Goal: Task Accomplishment & Management: Use online tool/utility

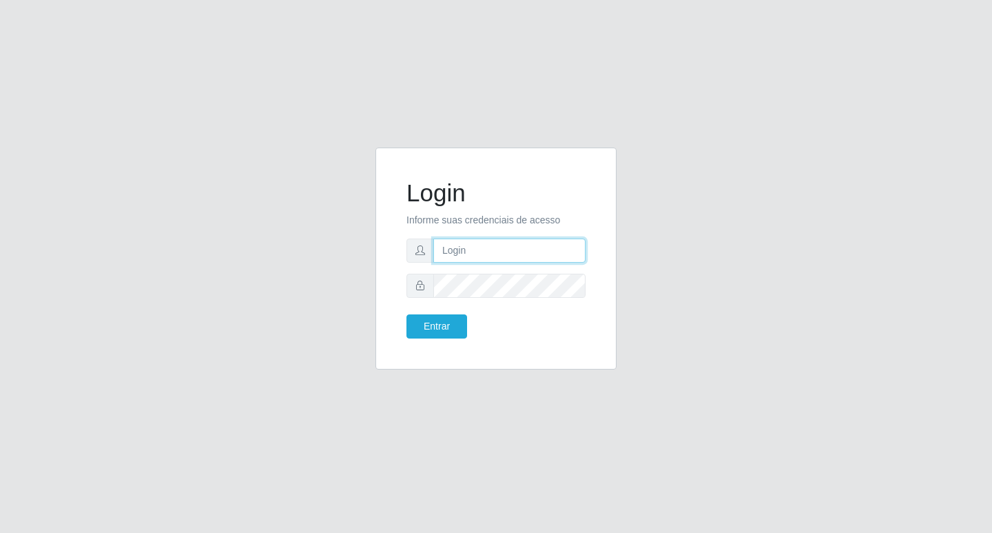
click at [482, 250] on input "text" at bounding box center [509, 250] width 152 height 24
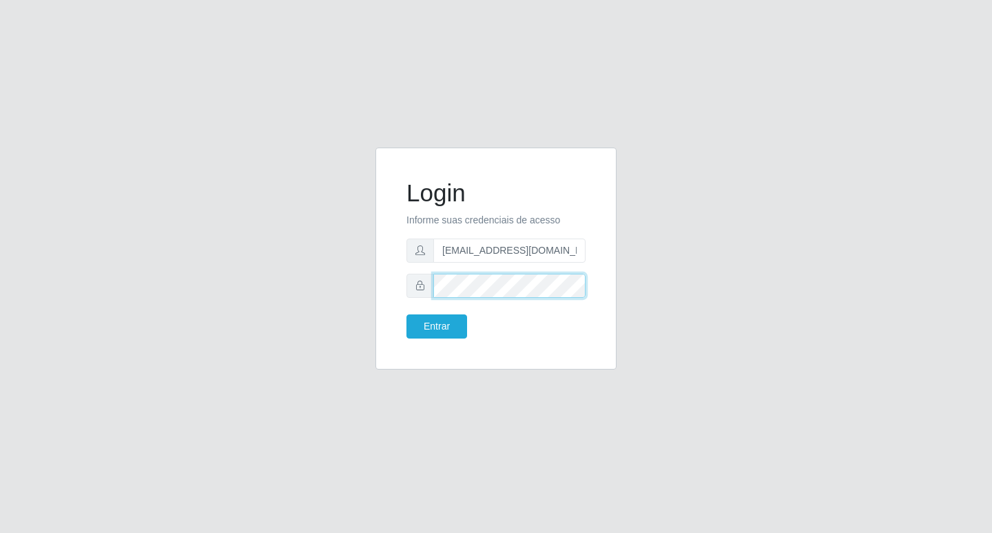
click at [407, 314] on button "Entrar" at bounding box center [437, 326] width 61 height 24
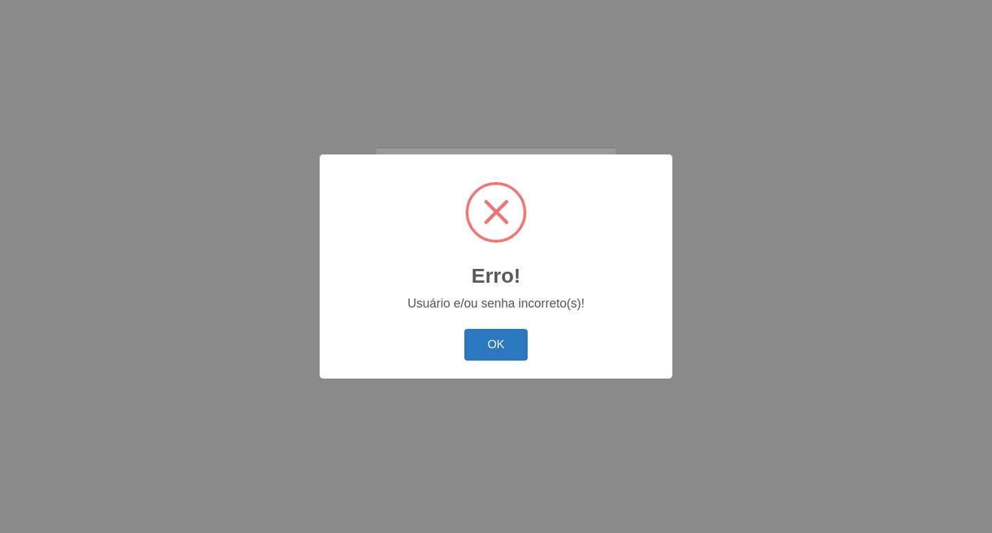
click at [503, 354] on button "OK" at bounding box center [496, 345] width 64 height 32
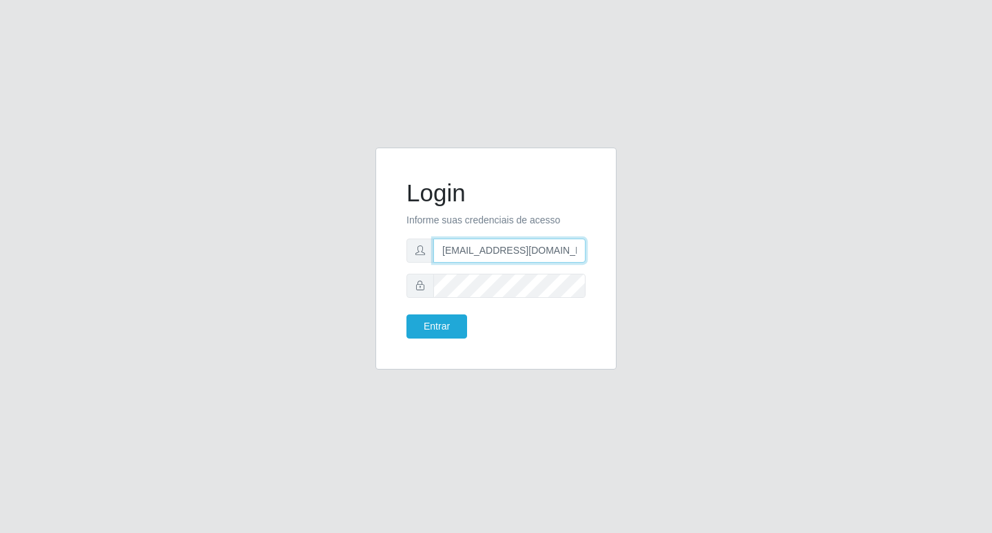
click at [529, 249] on input "[EMAIL_ADDRESS][DOMAIN_NAME]" at bounding box center [509, 250] width 152 height 24
type input "[EMAIL_ADDRESS][DOMAIN_NAME]"
click at [436, 322] on button "Entrar" at bounding box center [437, 326] width 61 height 24
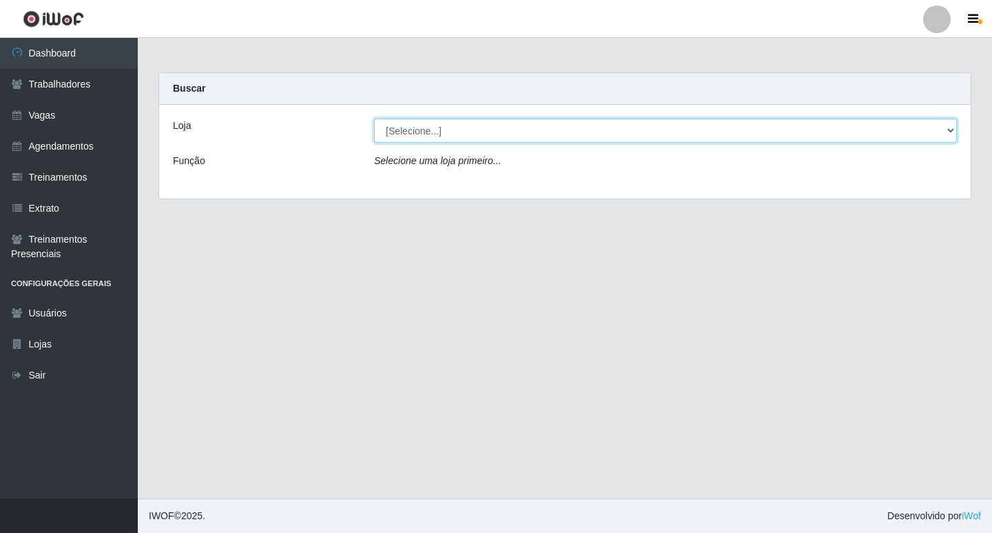
click at [768, 131] on select "[Selecione...] Super Popular" at bounding box center [665, 131] width 583 height 24
select select "537"
click at [374, 119] on select "[Selecione...] Super Popular" at bounding box center [665, 131] width 583 height 24
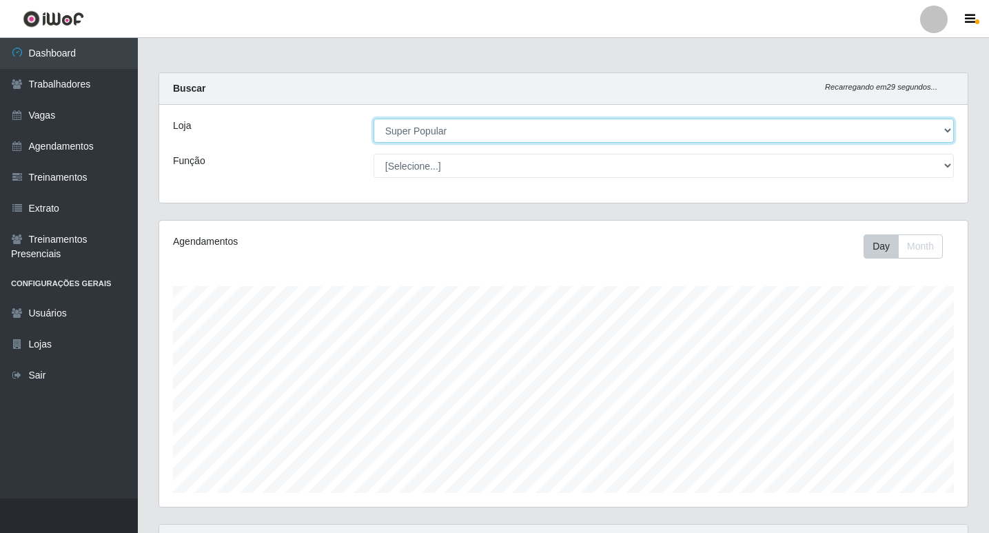
scroll to position [286, 808]
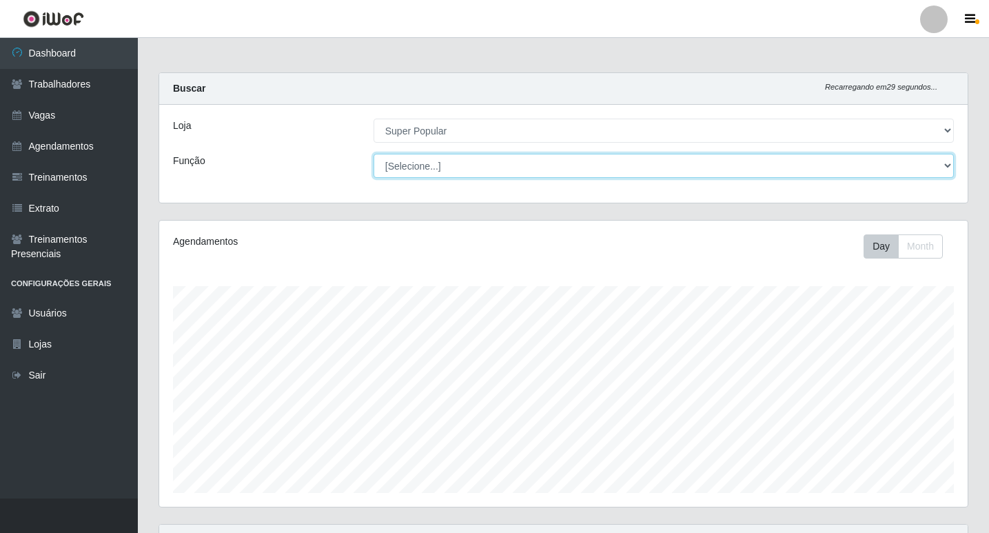
click at [635, 173] on select "[Selecione...] Repositor Repositor + Repositor ++" at bounding box center [663, 166] width 580 height 24
select select "24"
click at [373, 154] on select "[Selecione...] Repositor Repositor + Repositor ++" at bounding box center [663, 166] width 580 height 24
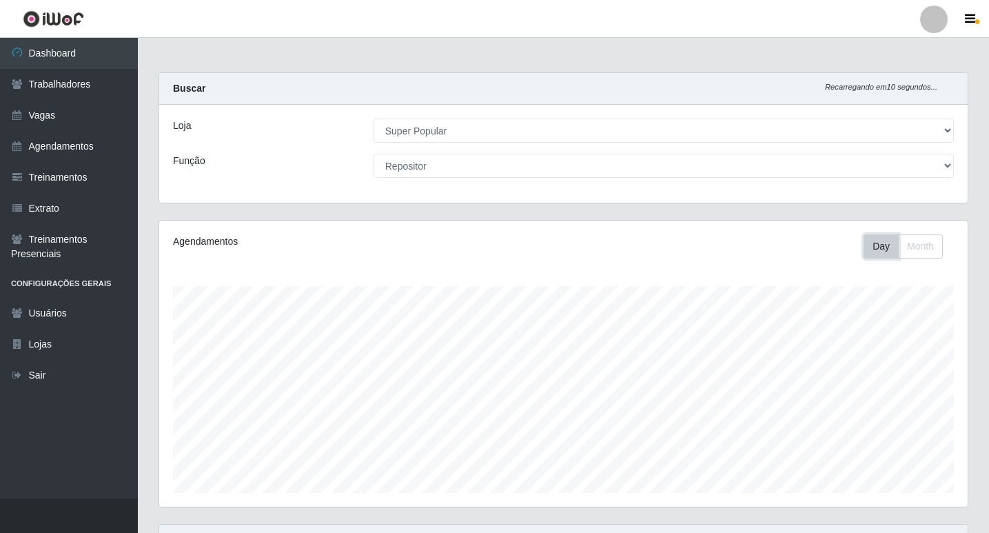
click at [881, 245] on button "Day" at bounding box center [880, 246] width 35 height 24
drag, startPoint x: 900, startPoint y: 245, endPoint x: 910, endPoint y: 248, distance: 10.9
click at [900, 244] on button "Month" at bounding box center [920, 246] width 45 height 24
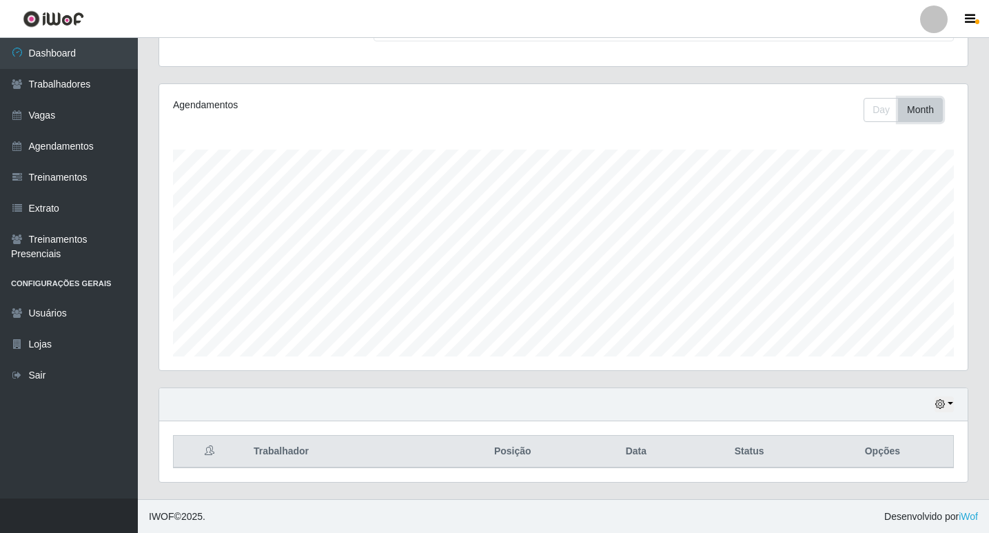
scroll to position [137, 0]
click at [948, 404] on button "button" at bounding box center [943, 404] width 19 height 16
click at [903, 355] on button "1 Semana" at bounding box center [898, 352] width 109 height 29
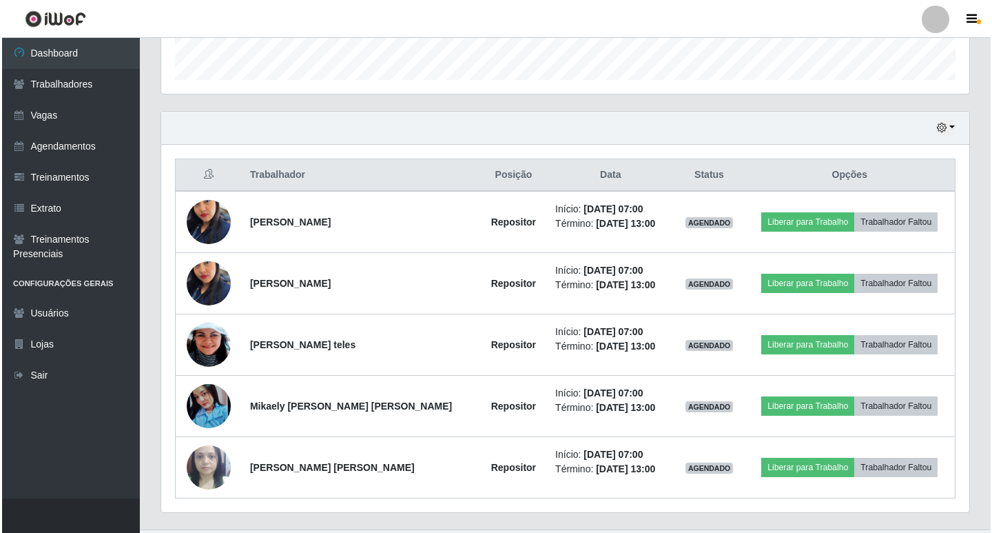
scroll to position [444, 0]
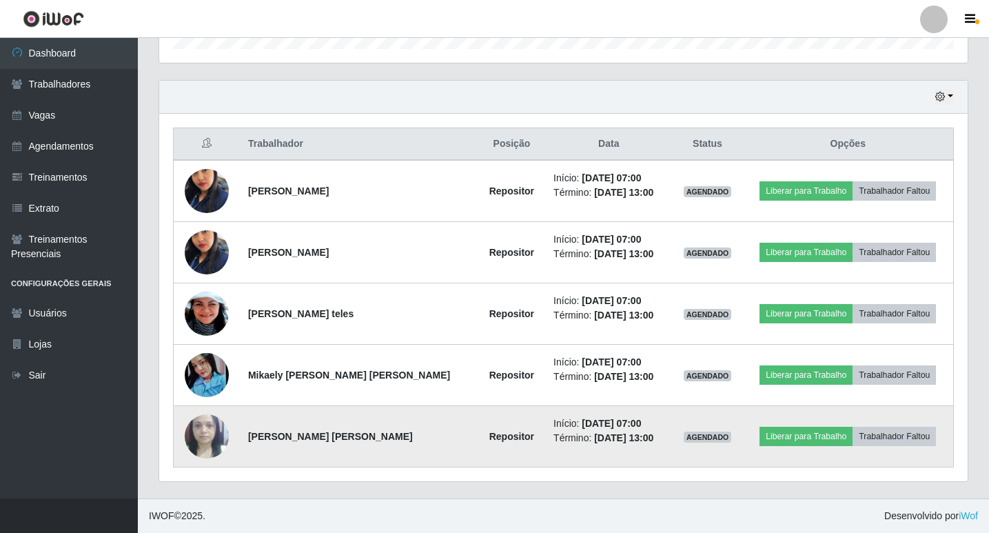
click at [201, 434] on img at bounding box center [207, 436] width 44 height 59
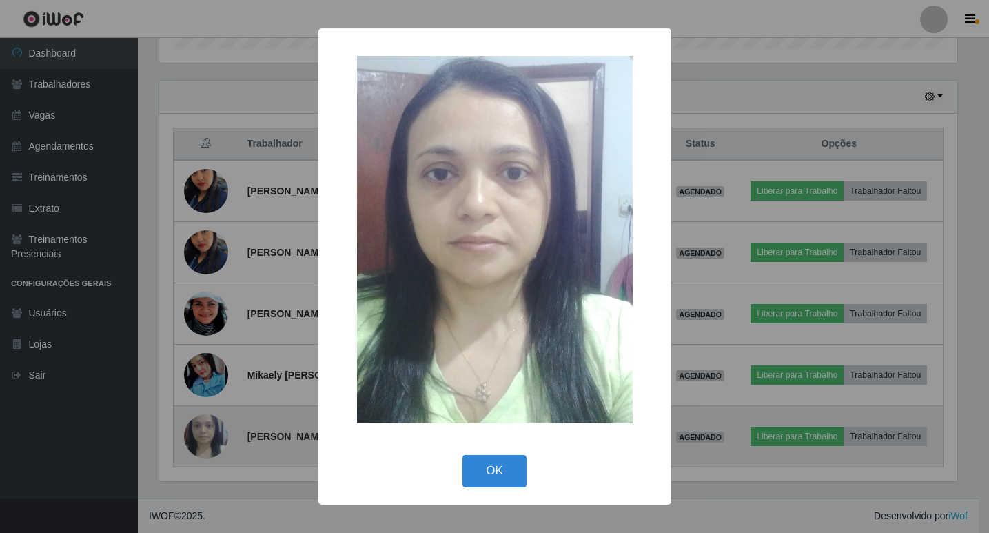
scroll to position [286, 801]
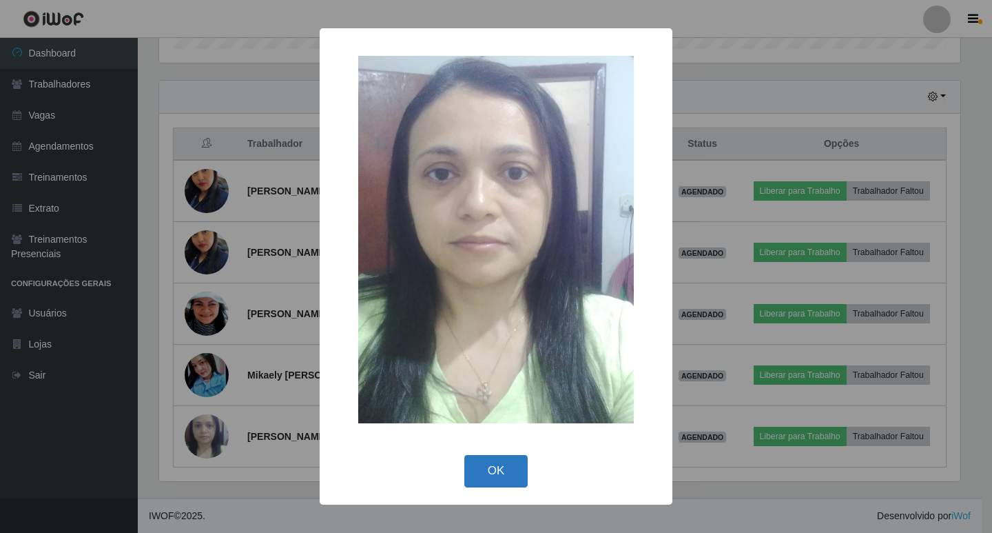
click at [489, 466] on button "OK" at bounding box center [496, 471] width 64 height 32
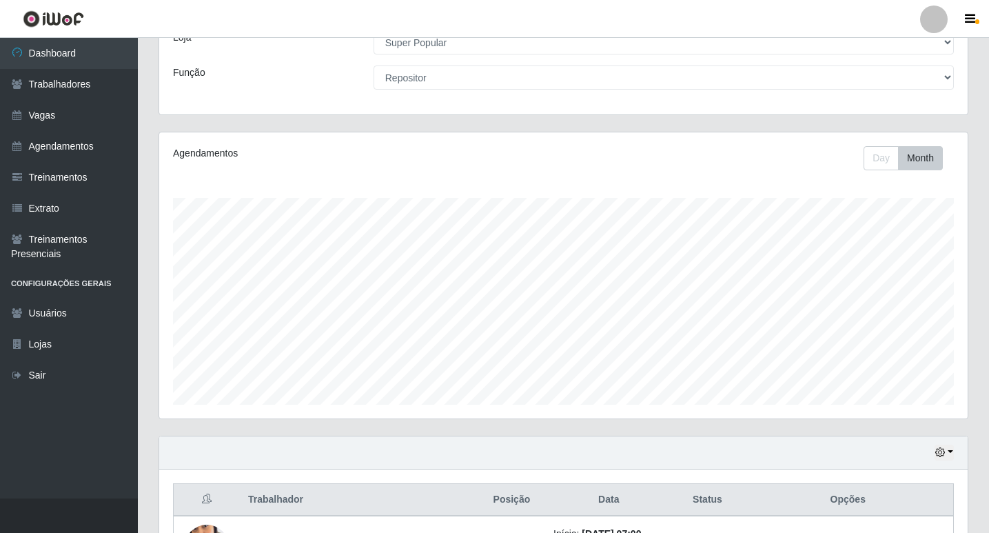
scroll to position [0, 0]
